Goal: Navigation & Orientation: Find specific page/section

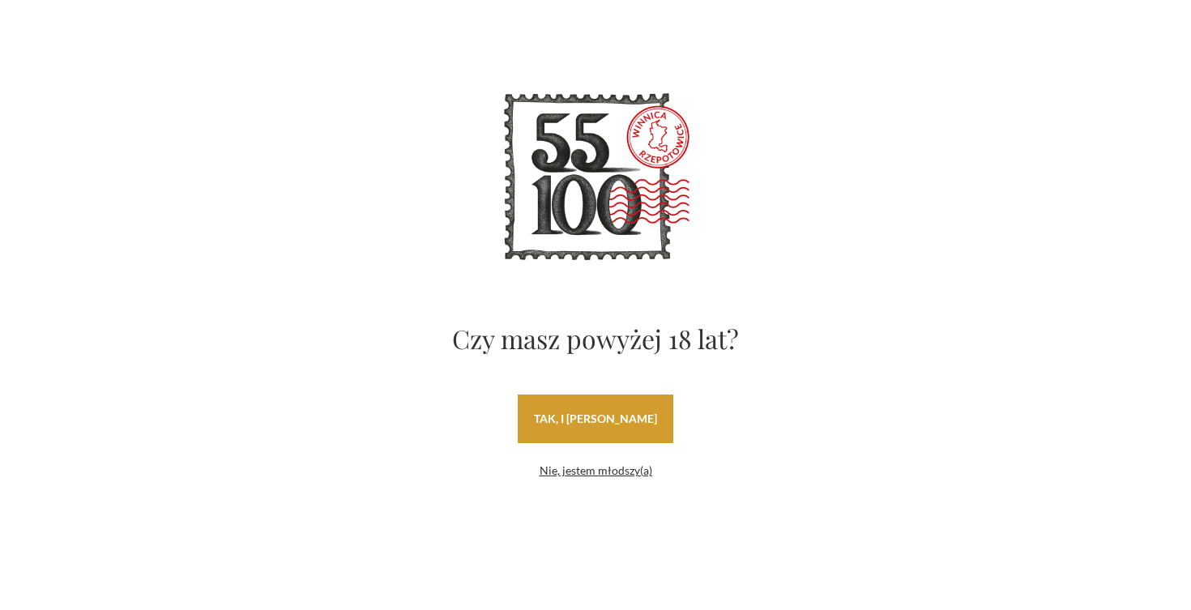
click at [634, 408] on link "tak, i uwielbiam wino" at bounding box center [596, 419] width 156 height 49
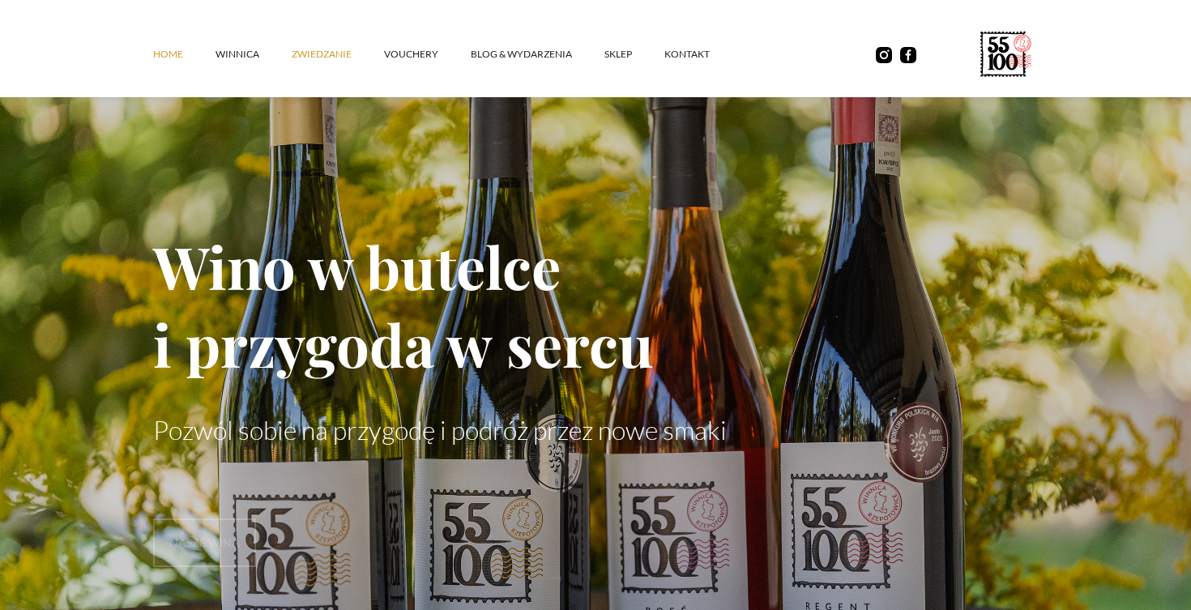
click at [321, 59] on link "ZWIEDZANIE" at bounding box center [338, 54] width 92 height 49
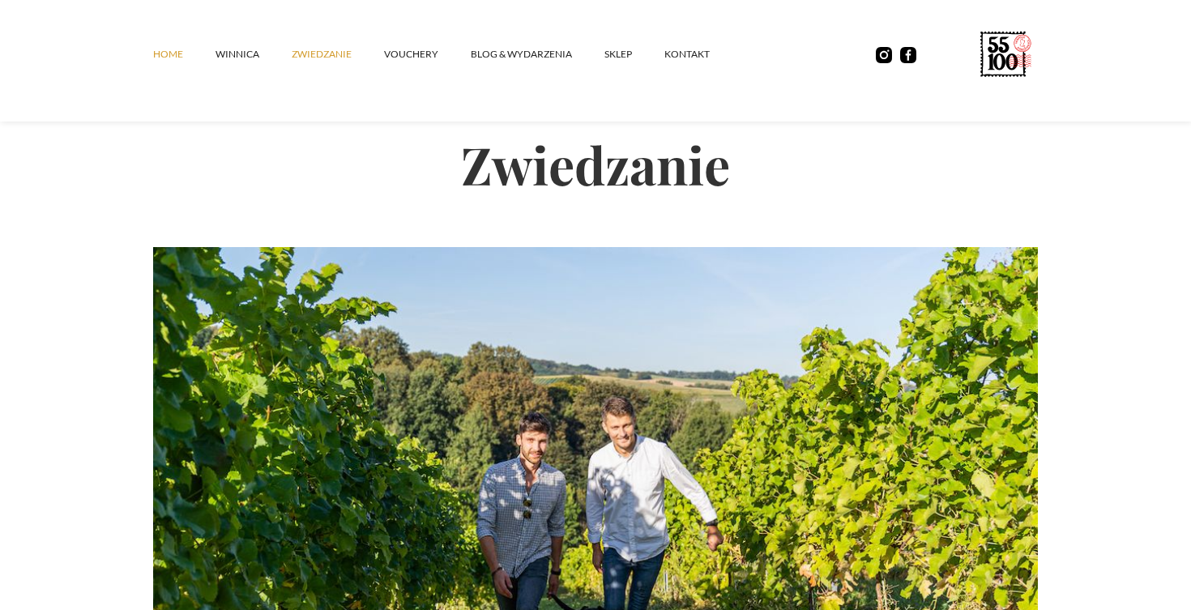
click at [169, 58] on link "Home" at bounding box center [184, 54] width 62 height 49
